Goal: Task Accomplishment & Management: Use online tool/utility

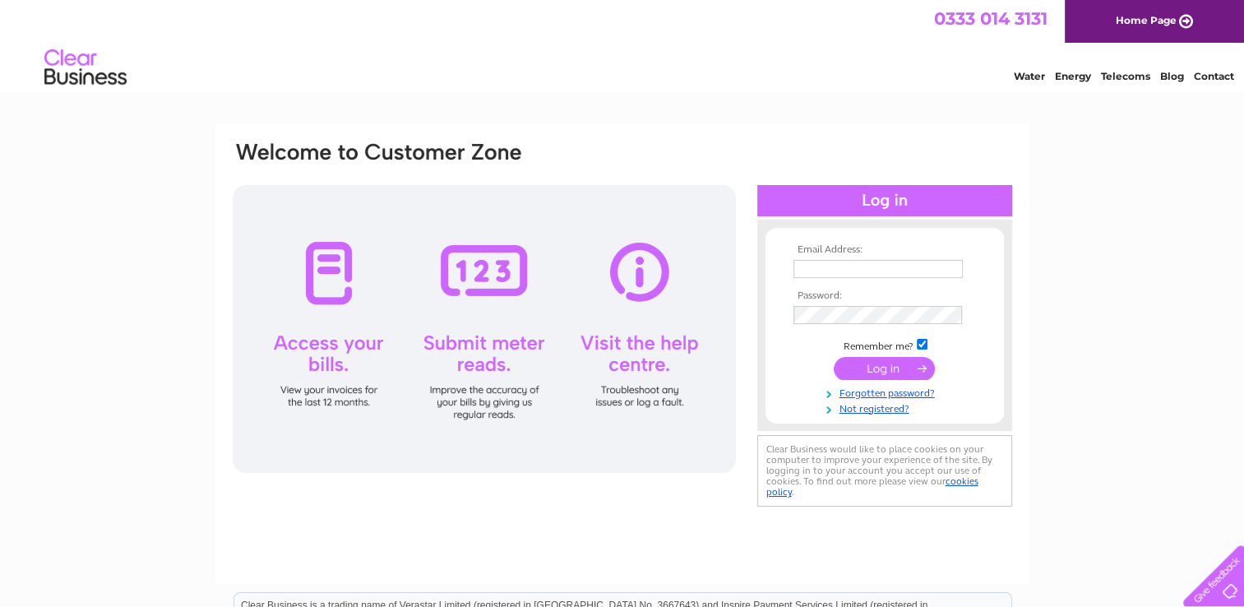
type input "[EMAIL_ADDRESS][DOMAIN_NAME]"
click at [868, 366] on input "submit" at bounding box center [884, 368] width 101 height 23
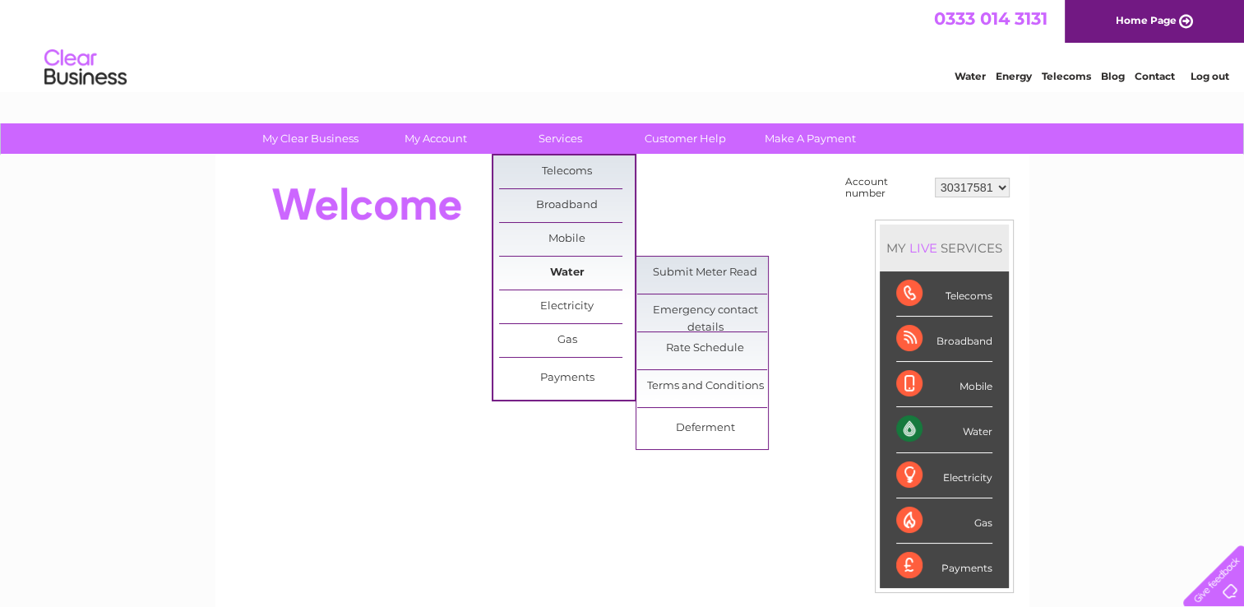
click at [545, 271] on link "Water" at bounding box center [567, 272] width 136 height 33
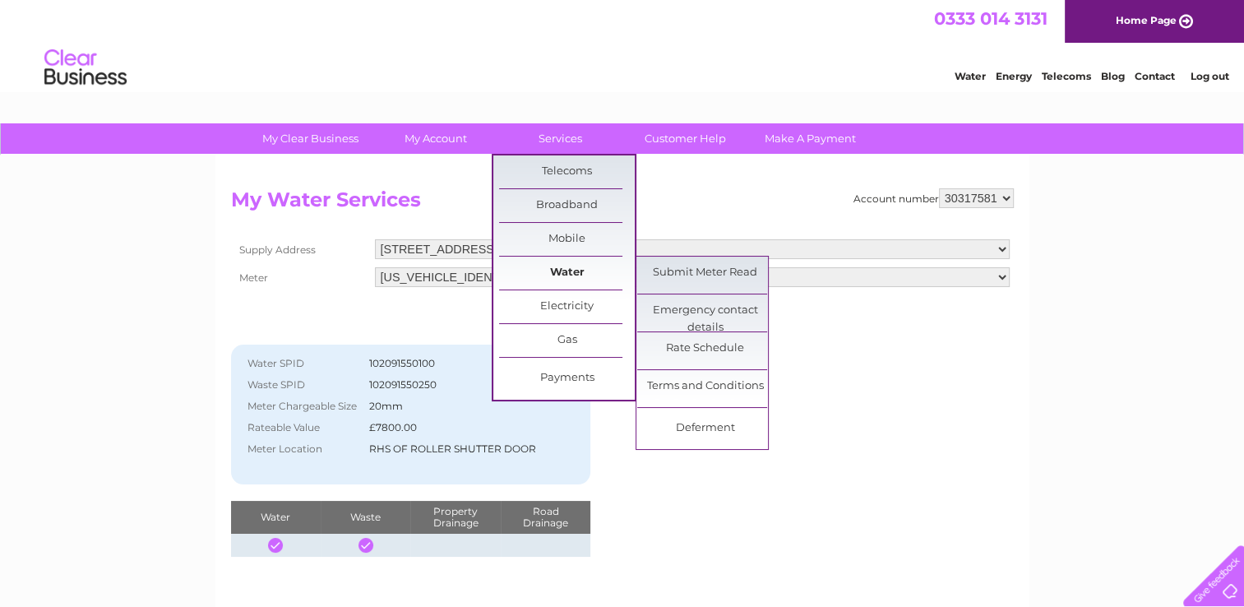
click at [570, 268] on link "Water" at bounding box center [567, 272] width 136 height 33
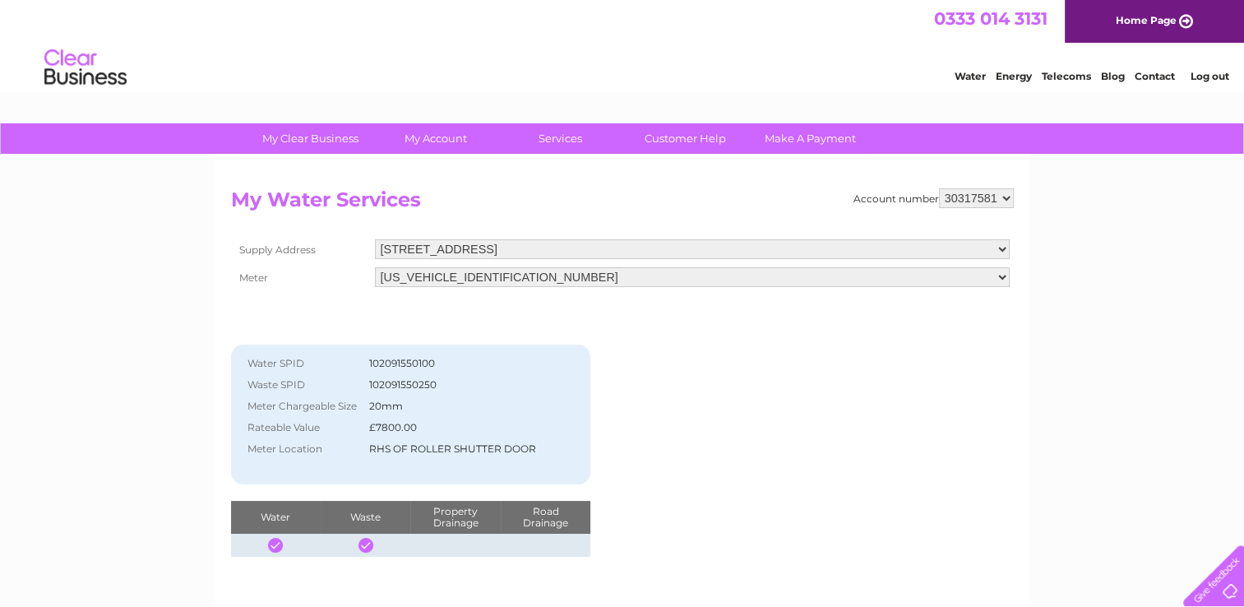
click at [968, 77] on link "Water" at bounding box center [969, 76] width 31 height 12
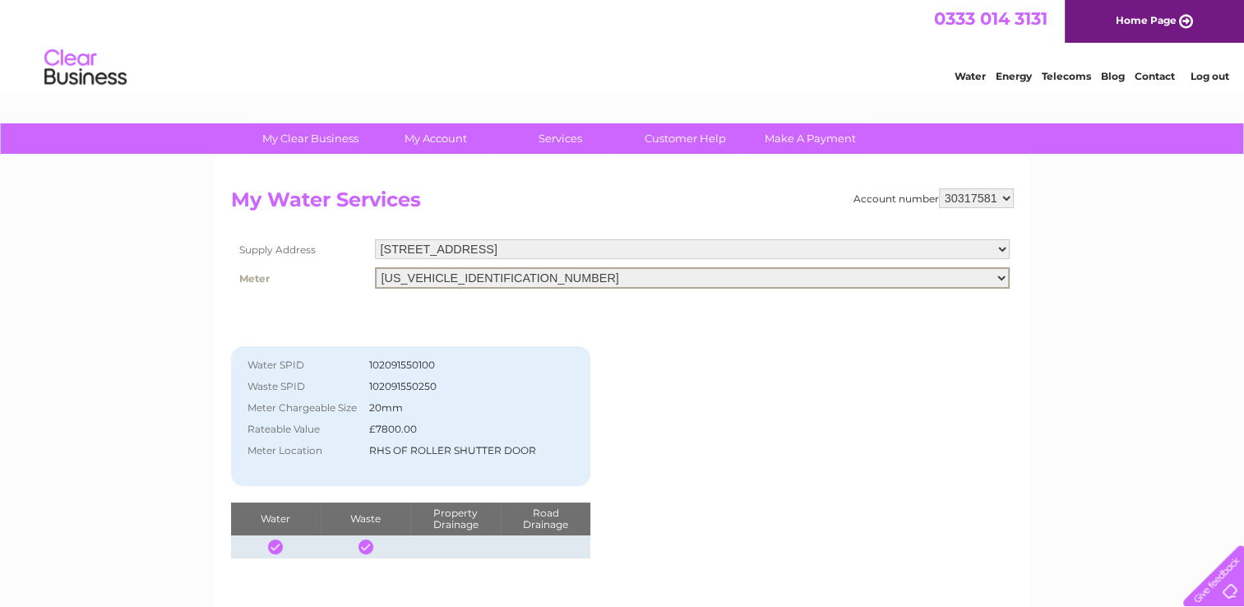
click at [1000, 276] on select "06ELSTER21T254562" at bounding box center [692, 277] width 635 height 21
click at [1000, 251] on select "14 Abbotsinch Road, Grangemouth, Stirlingshire, FK3 9UX" at bounding box center [692, 249] width 635 height 21
click at [375, 239] on select "14 Abbotsinch Road, Grangemouth, Stirlingshire, FK3 9UX" at bounding box center [692, 249] width 635 height 21
click at [1003, 279] on select "06ELSTER21T254562" at bounding box center [692, 277] width 635 height 21
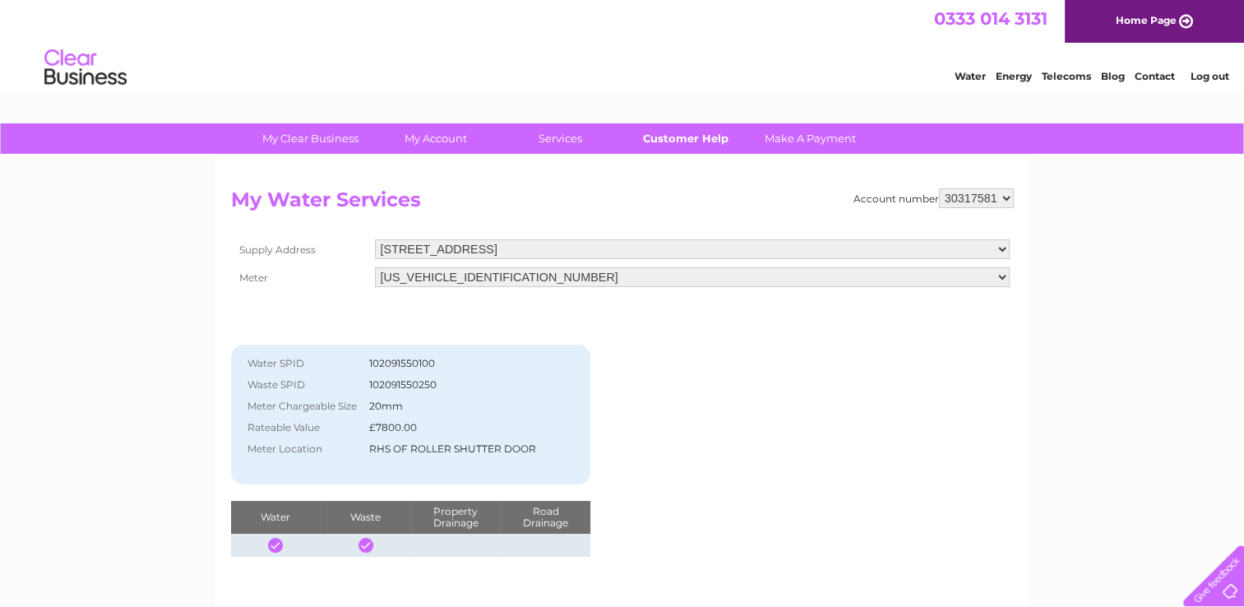
click at [714, 136] on link "Customer Help" at bounding box center [685, 138] width 136 height 30
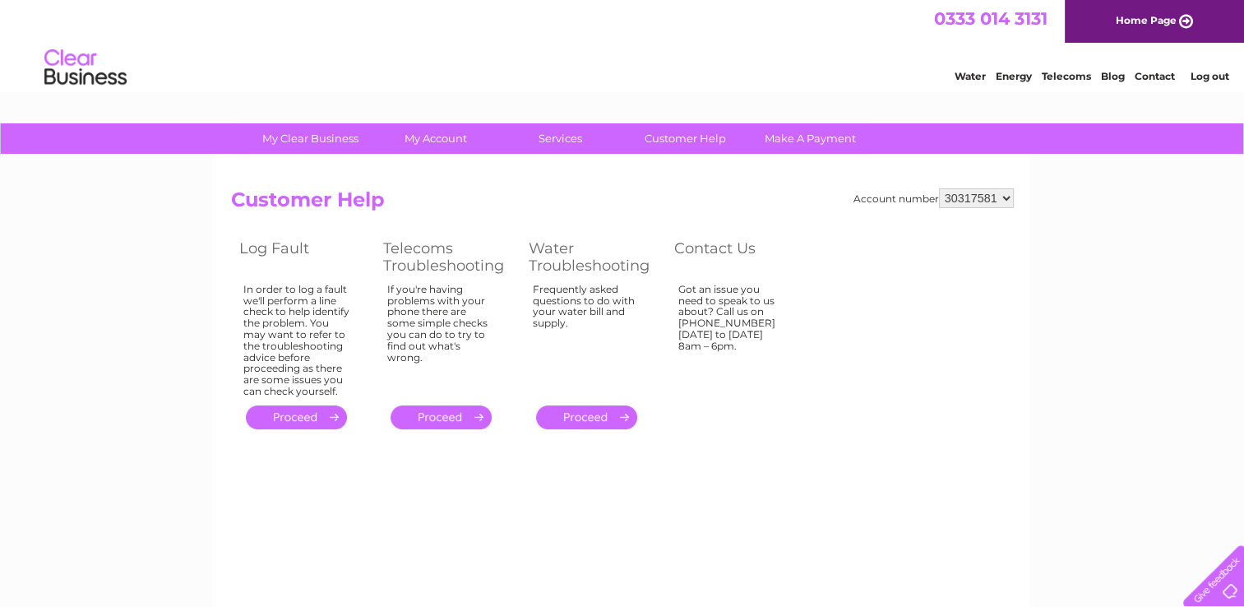
click at [595, 412] on link "." at bounding box center [586, 417] width 101 height 24
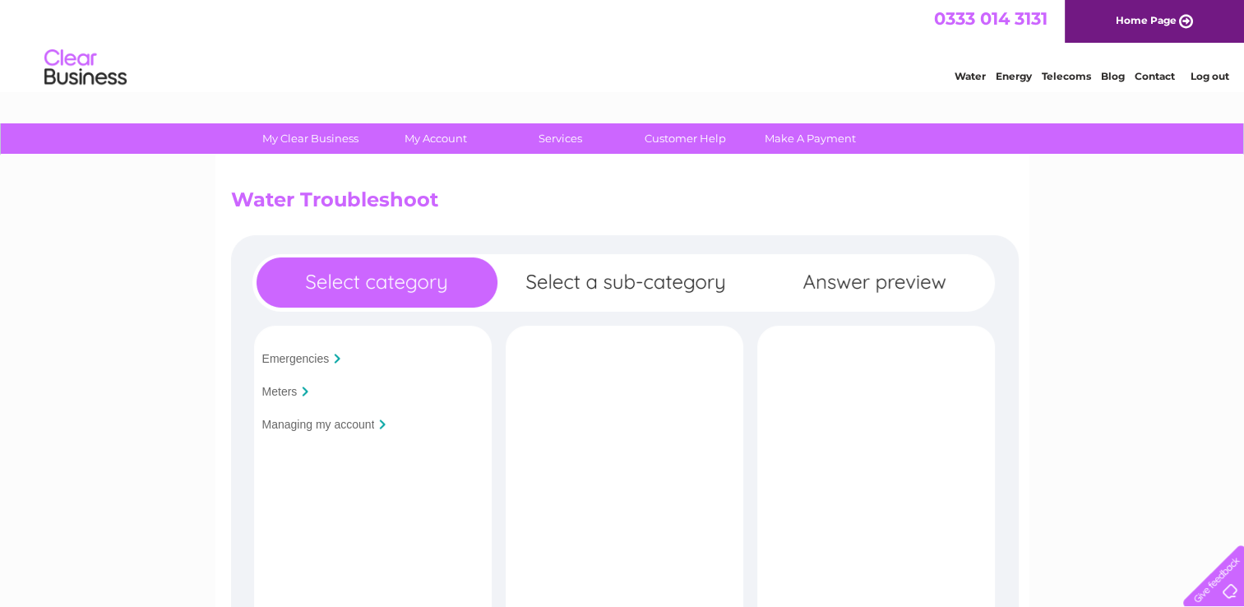
click at [340, 423] on input "Managing my account" at bounding box center [318, 424] width 113 height 13
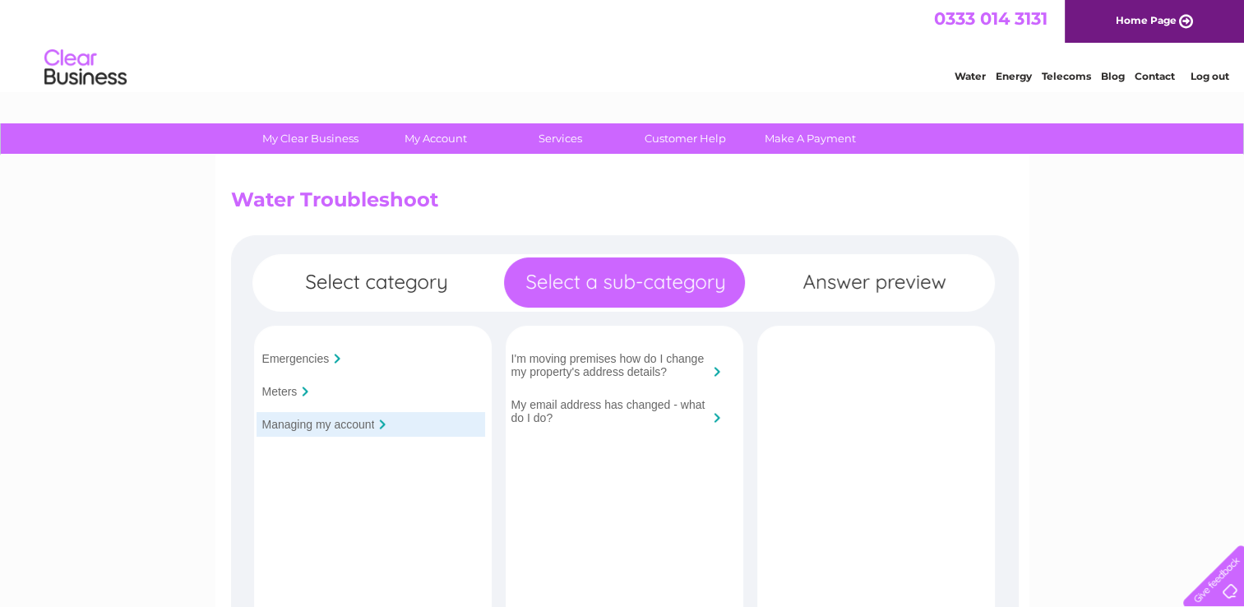
click at [289, 391] on input "Meters" at bounding box center [279, 391] width 35 height 13
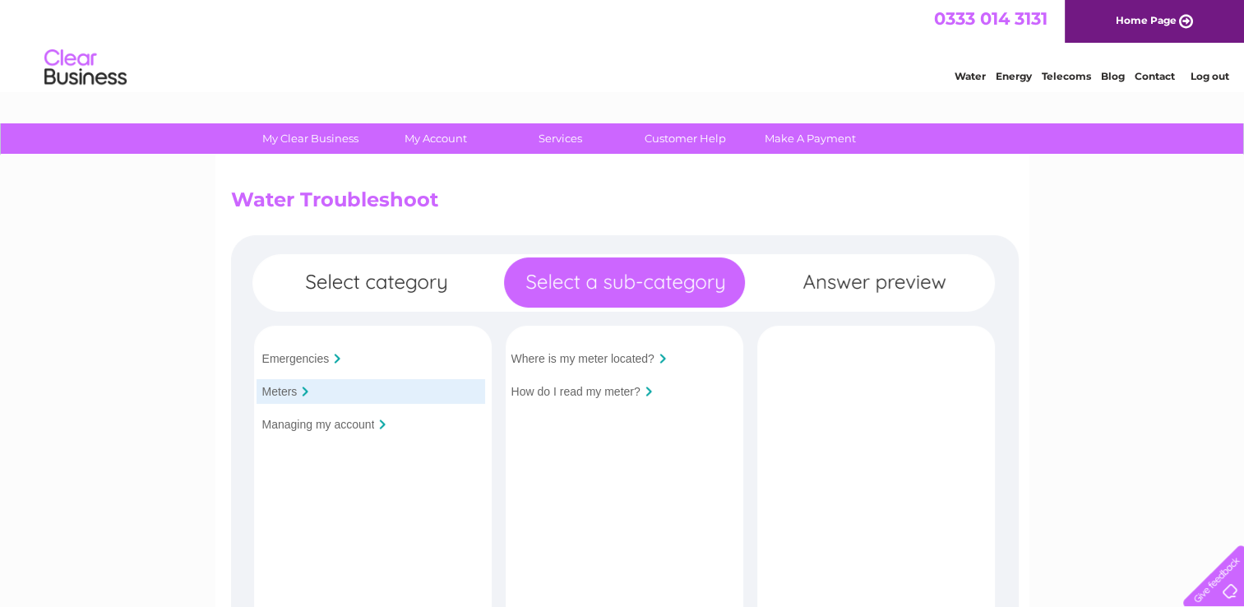
click at [1184, 18] on link "Home Page" at bounding box center [1154, 21] width 179 height 43
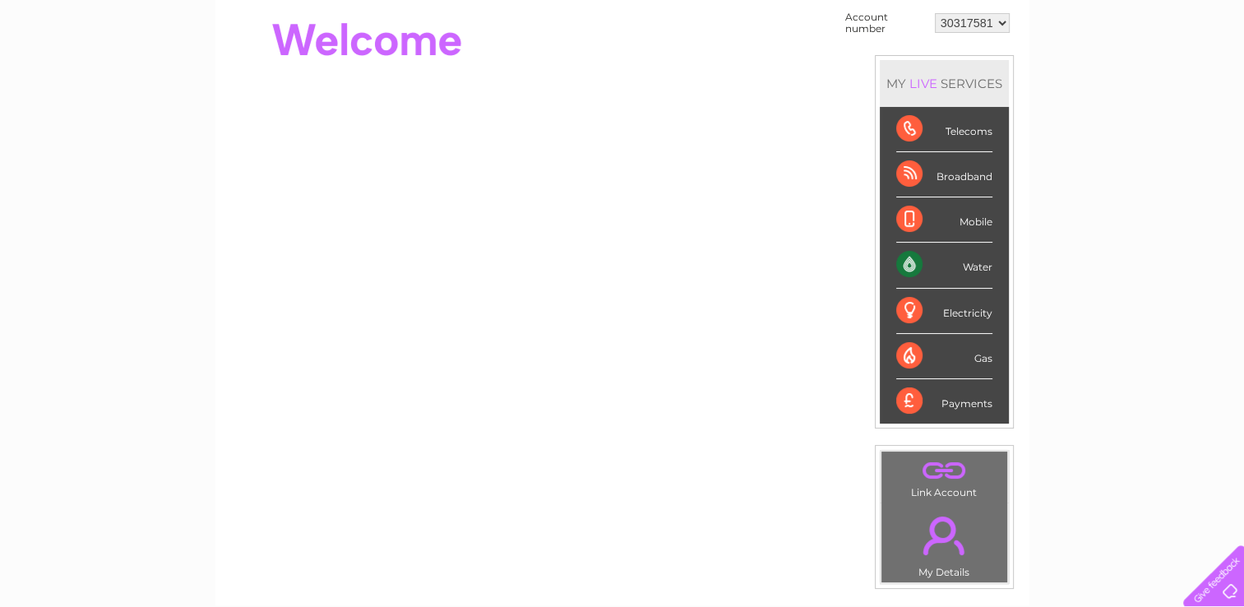
scroll to position [164, 0]
click at [931, 266] on div "Water" at bounding box center [944, 264] width 96 height 45
click at [908, 261] on div "Water" at bounding box center [944, 264] width 96 height 45
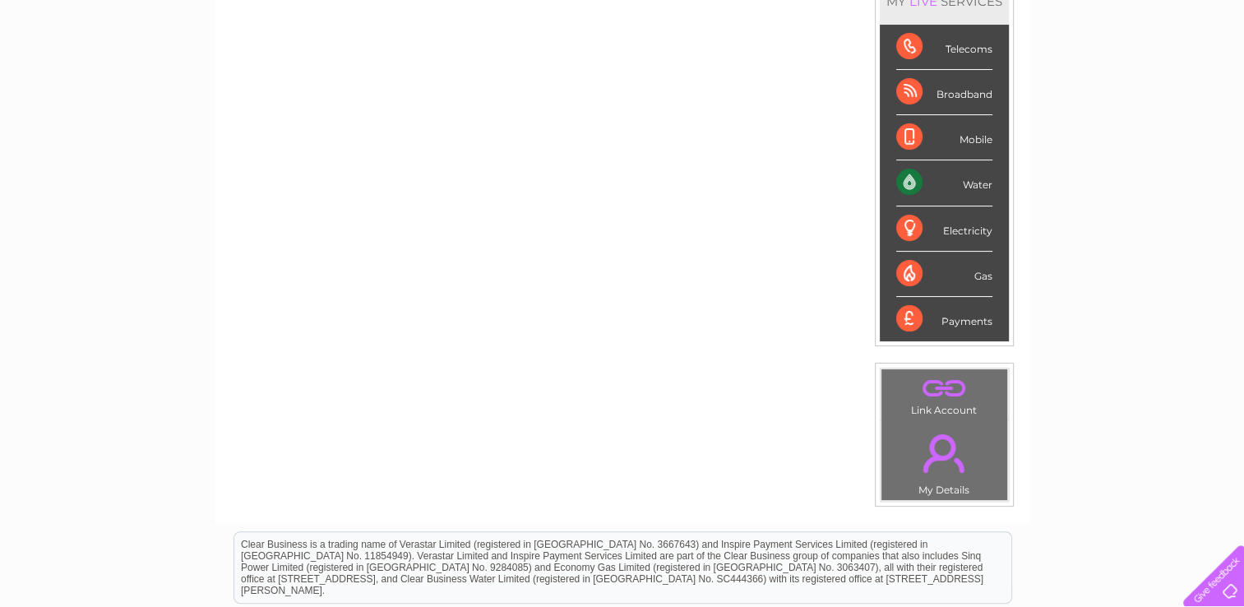
scroll to position [0, 0]
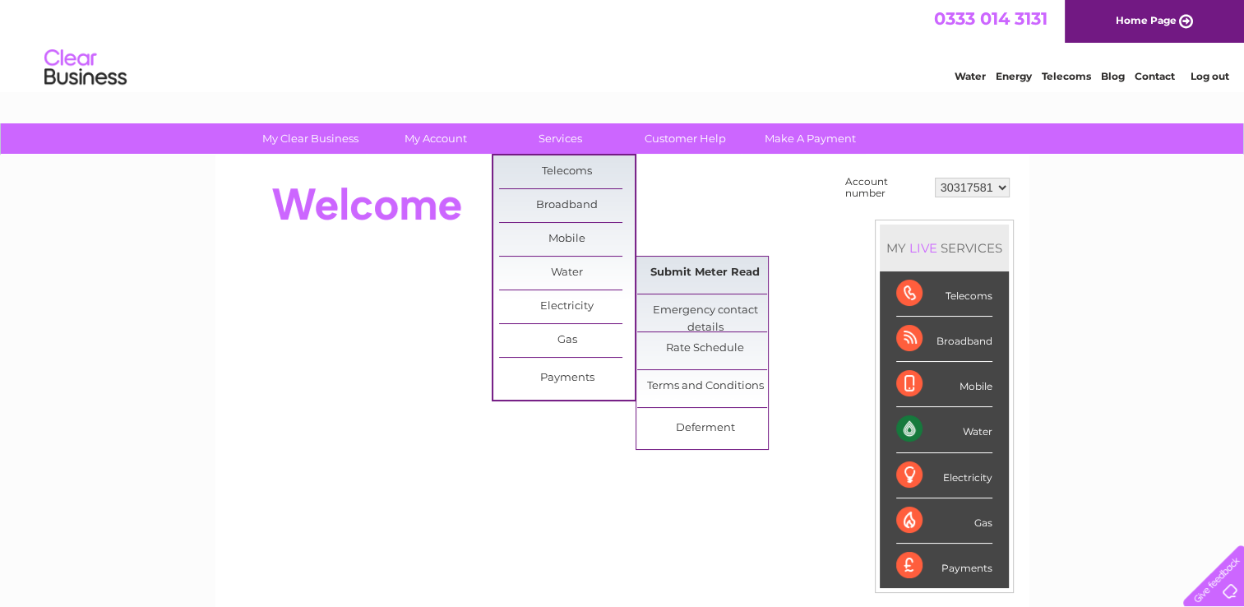
click at [723, 271] on link "Submit Meter Read" at bounding box center [705, 272] width 136 height 33
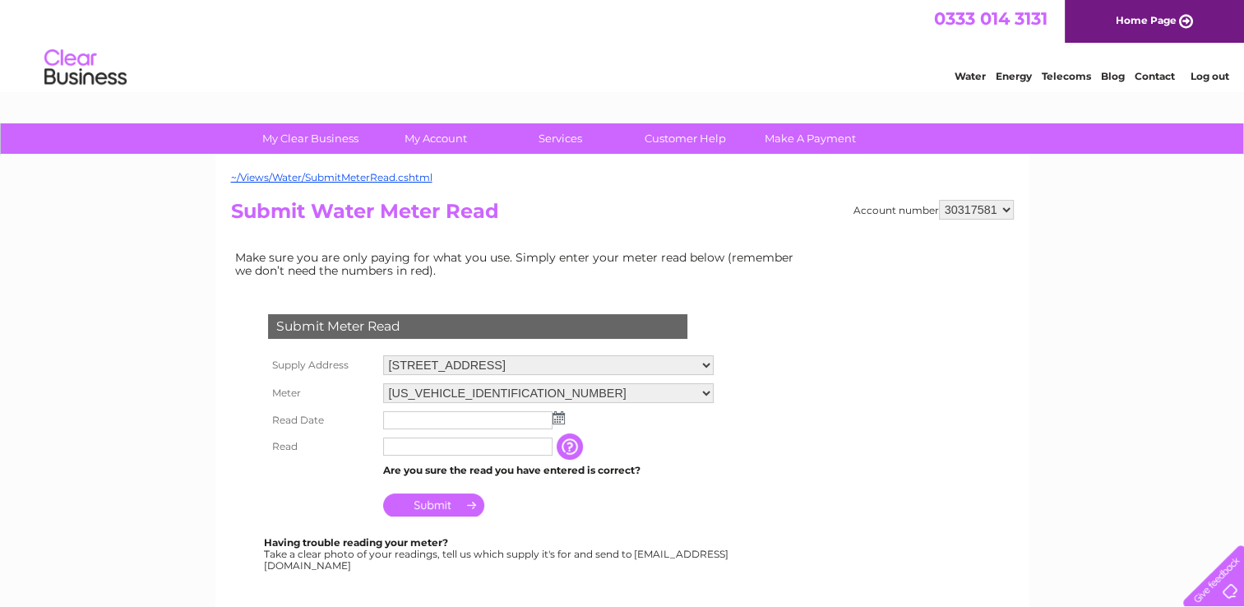
click at [555, 418] on img at bounding box center [558, 417] width 12 height 13
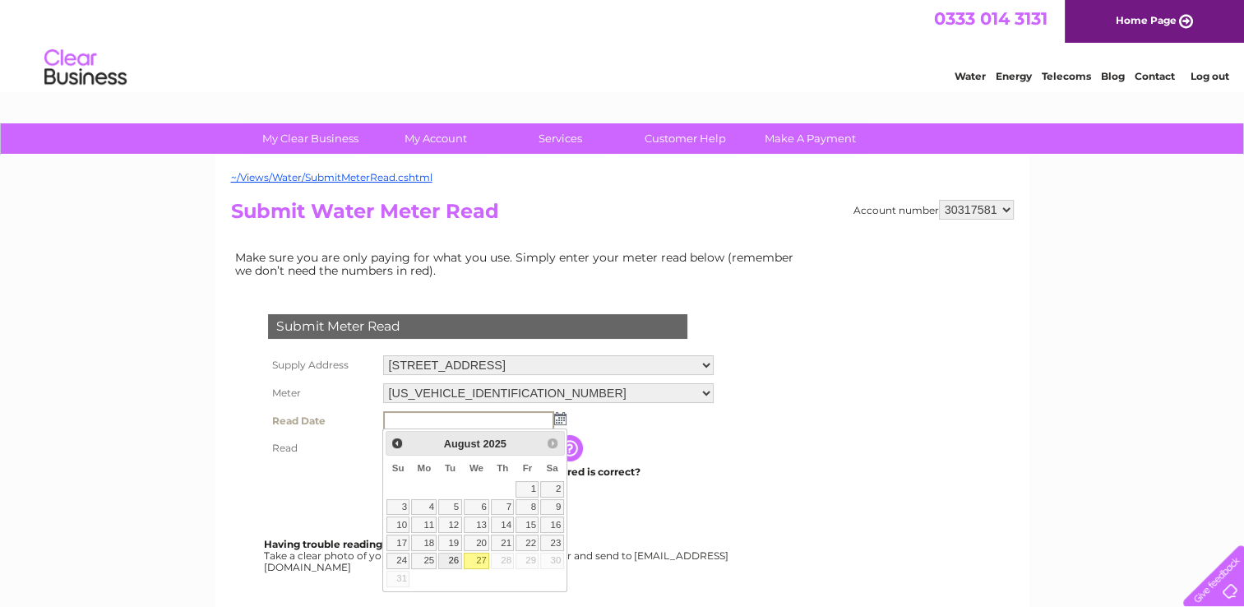
click at [454, 557] on link "26" at bounding box center [449, 560] width 23 height 16
type input "[DATE]"
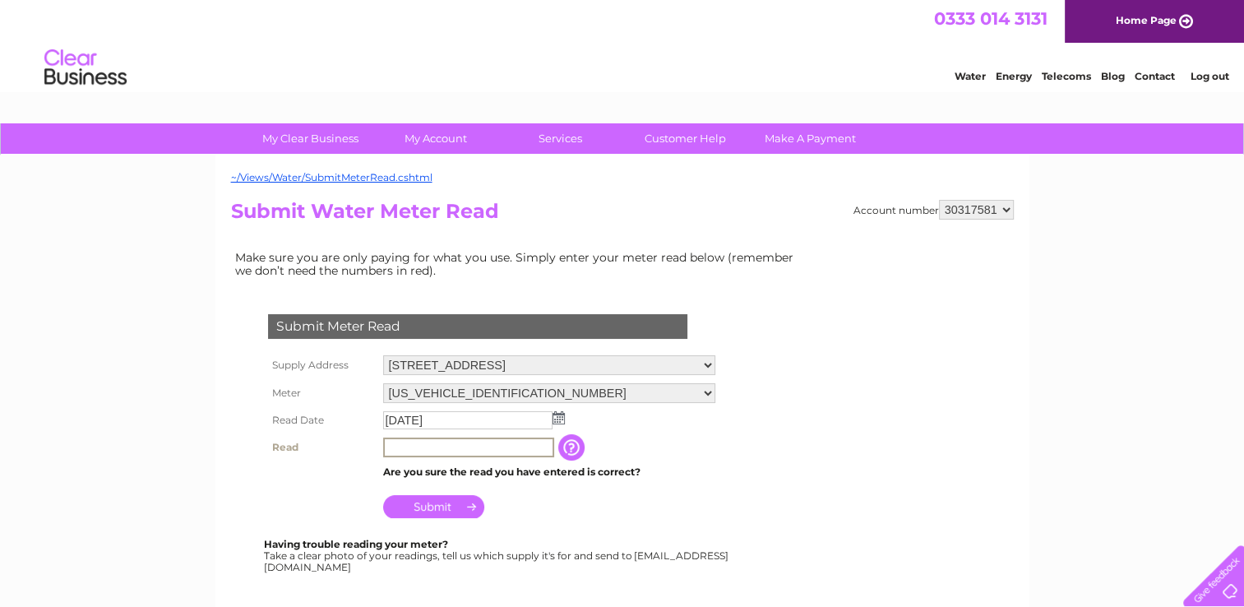
click at [404, 444] on input "text" at bounding box center [468, 447] width 171 height 20
type input "665"
click at [426, 501] on input "Submit" at bounding box center [433, 504] width 101 height 23
